Goal: Information Seeking & Learning: Learn about a topic

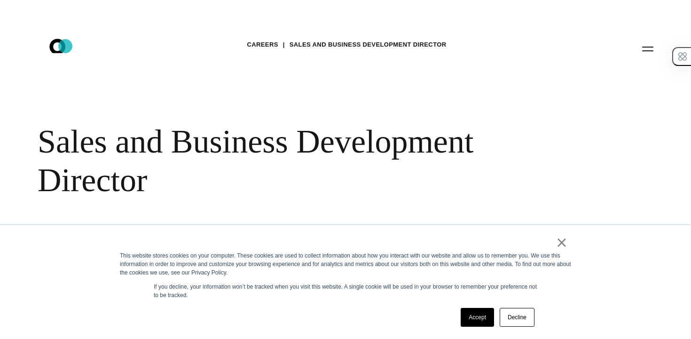
click at [65, 45] on icon ".st0{display:none;} .st1{display:inline;} .st2{font-family:'HelveticaNeue-Mediu…" at bounding box center [64, 48] width 60 height 24
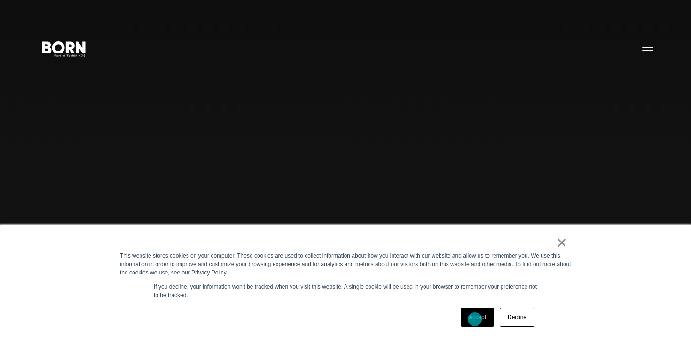
click at [475, 319] on link "Accept" at bounding box center [477, 317] width 33 height 19
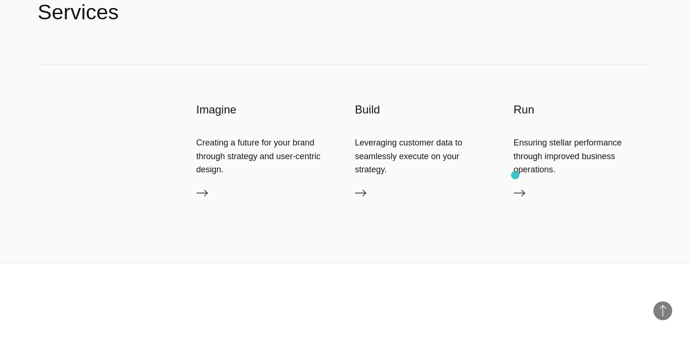
scroll to position [2071, 0]
click at [521, 193] on icon at bounding box center [519, 193] width 11 height 7
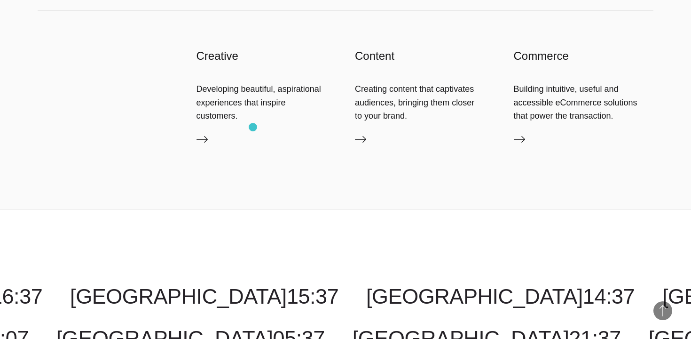
scroll to position [1570, 0]
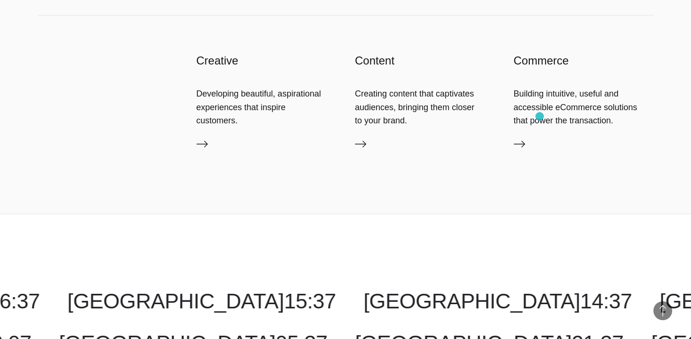
click at [540, 116] on div "Building intuitive, useful and accessible eCommerce solutions that power the tr…" at bounding box center [584, 107] width 140 height 40
click at [523, 140] on icon at bounding box center [519, 143] width 11 height 11
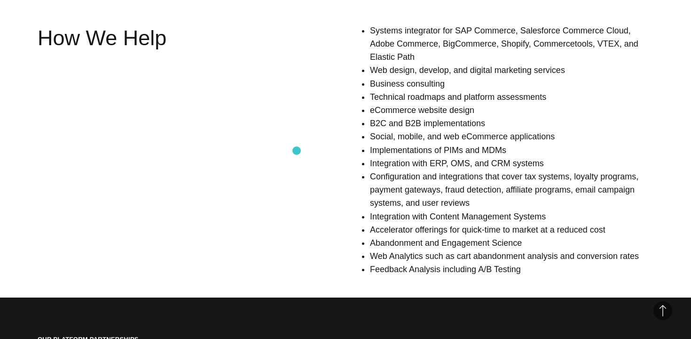
scroll to position [704, 0]
